Goal: Task Accomplishment & Management: Manage account settings

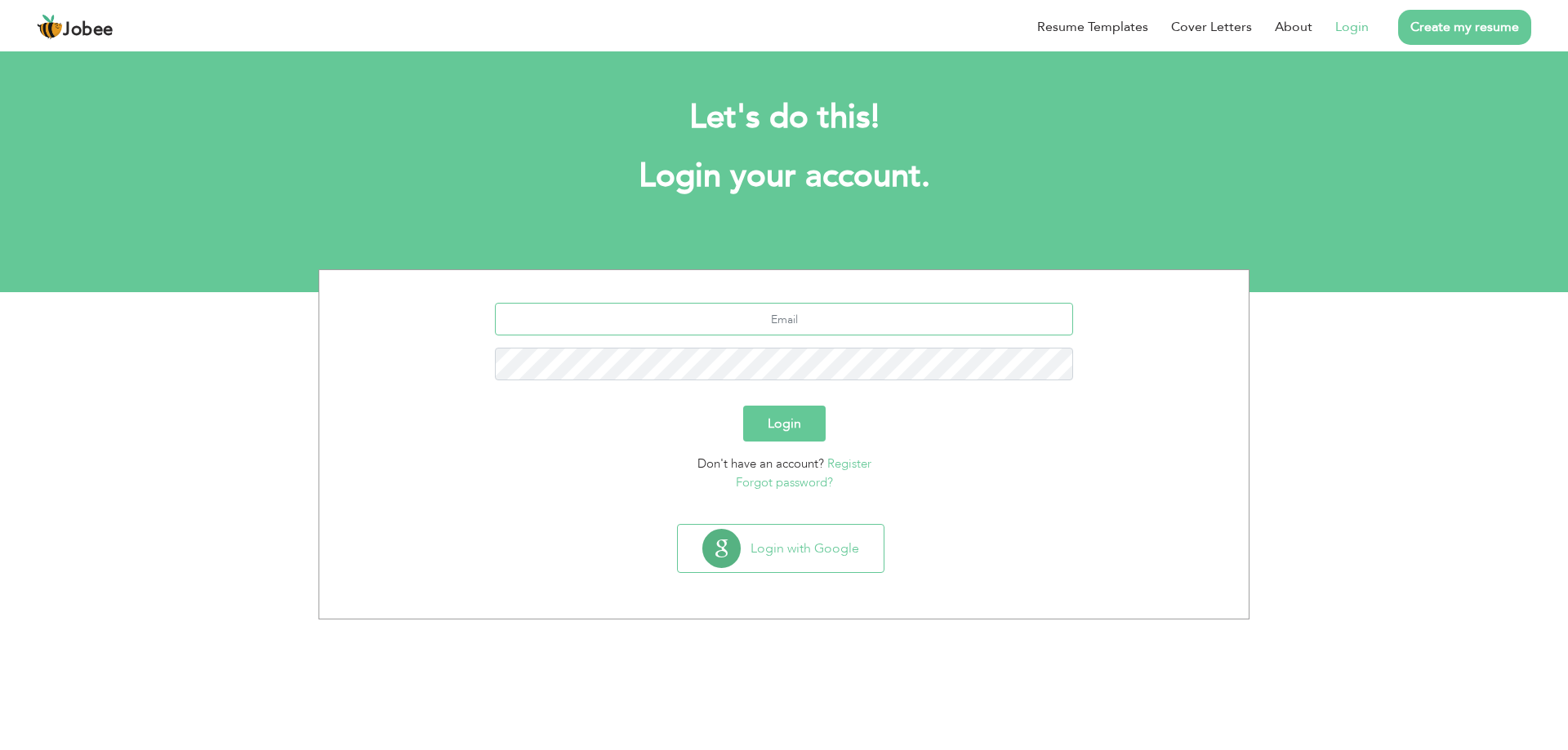
click at [811, 313] on input "text" at bounding box center [784, 319] width 579 height 33
type input "[EMAIL_ADDRESS][DOMAIN_NAME]"
click at [743, 405] on button "Login" at bounding box center [784, 424] width 83 height 36
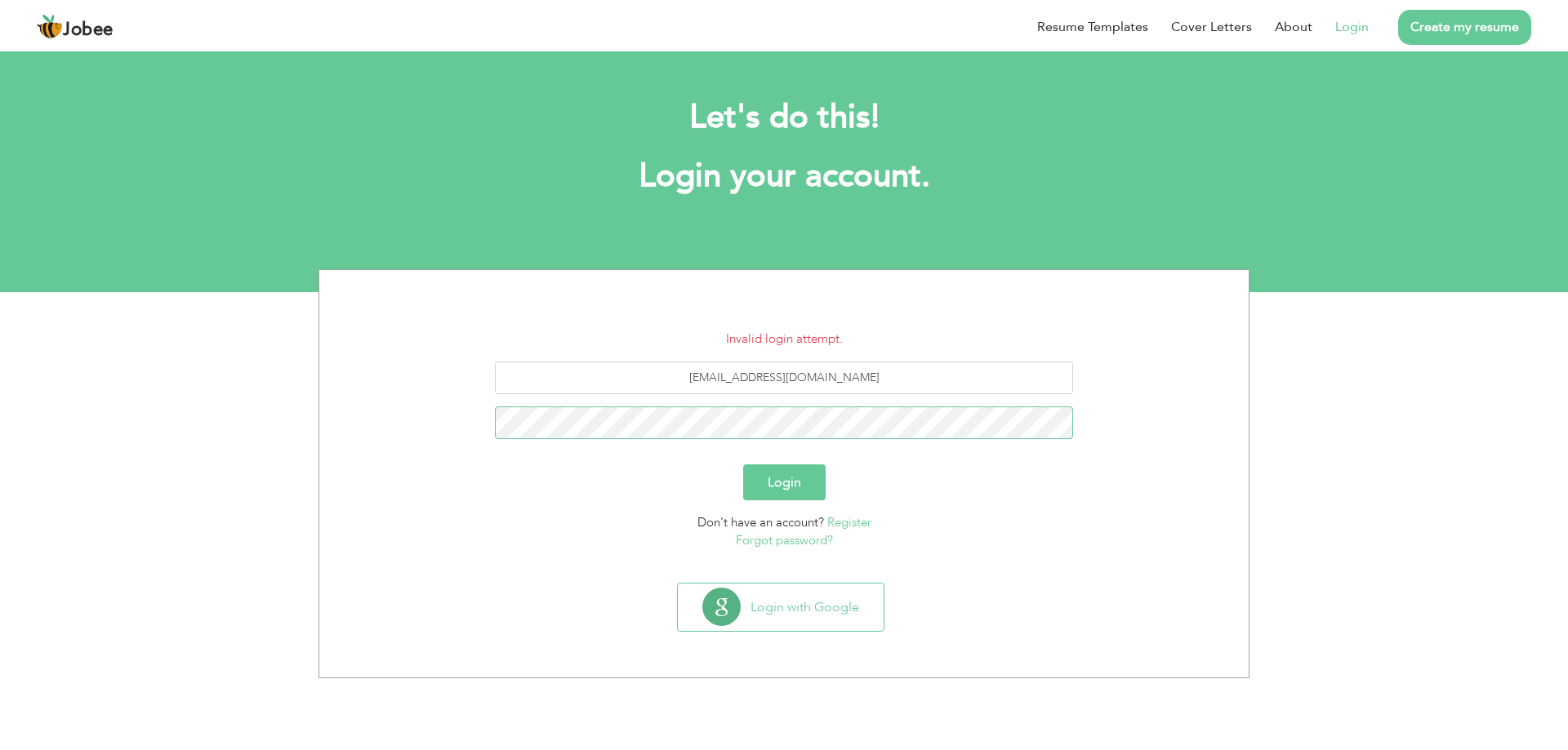
click at [743, 464] on button "Login" at bounding box center [784, 482] width 83 height 36
click at [783, 545] on link "Forgot password?" at bounding box center [784, 541] width 97 height 16
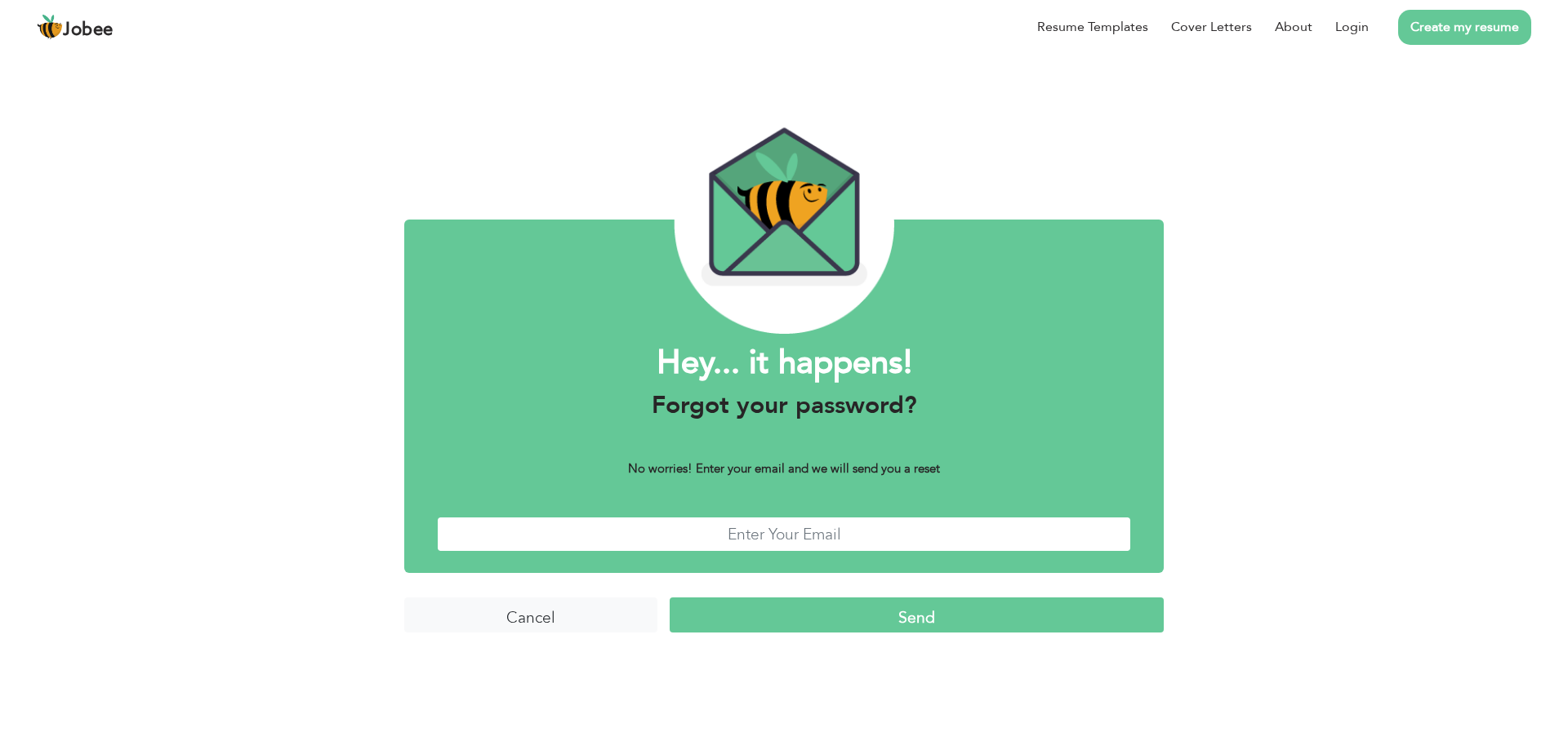
click at [788, 532] on input "text" at bounding box center [783, 534] width 694 height 35
type input "[EMAIL_ADDRESS][DOMAIN_NAME]"
click at [860, 618] on input "Send" at bounding box center [916, 615] width 494 height 35
